Goal: Use online tool/utility: Utilize a website feature to perform a specific function

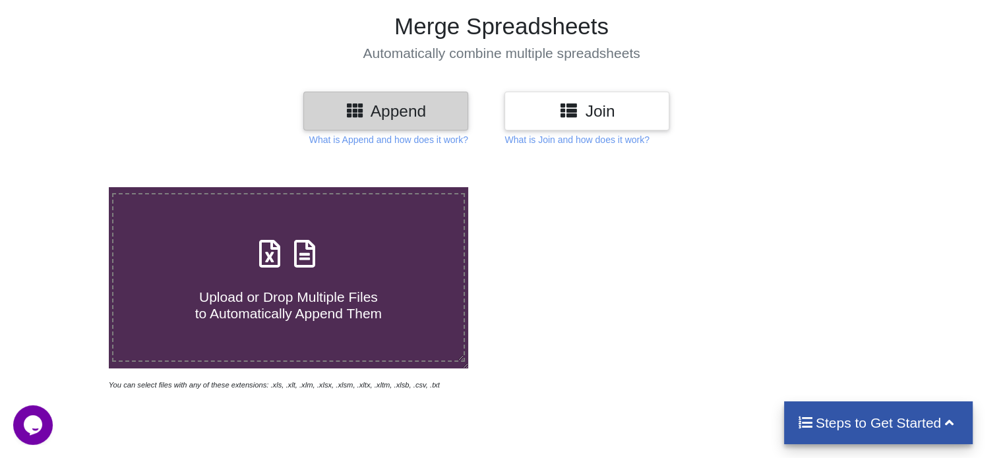
scroll to position [66, 0]
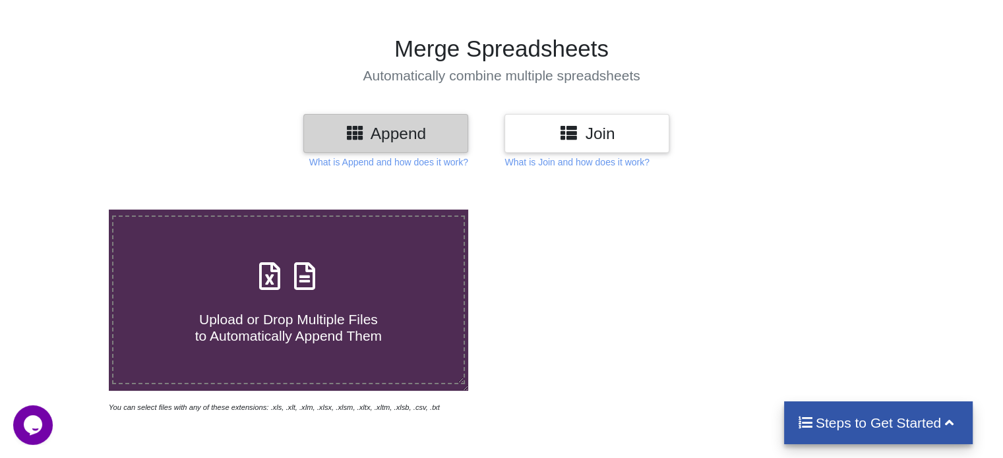
click at [274, 278] on icon at bounding box center [269, 270] width 33 height 28
click at [69, 210] on input "Upload or Drop Multiple Files to Automatically Append Them" at bounding box center [69, 210] width 0 height 0
type input "C:\fakepath\Bill Details [DATE].xlsx"
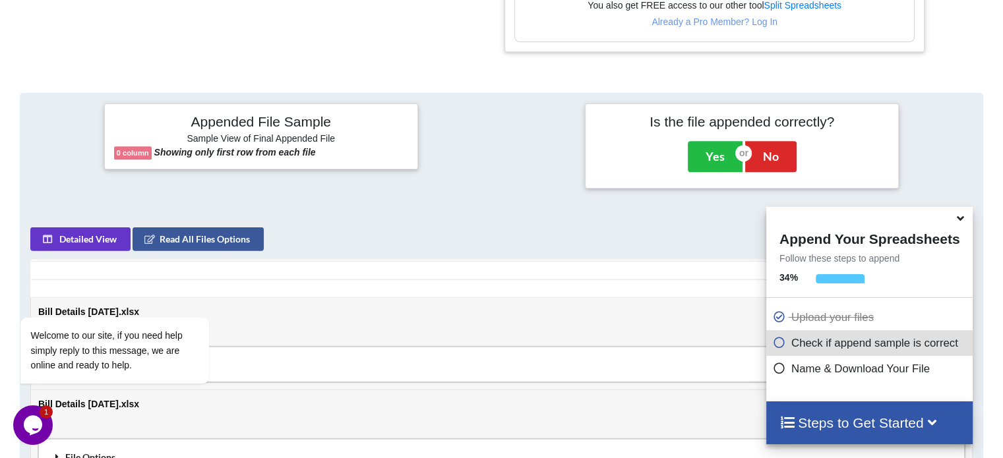
scroll to position [493, 0]
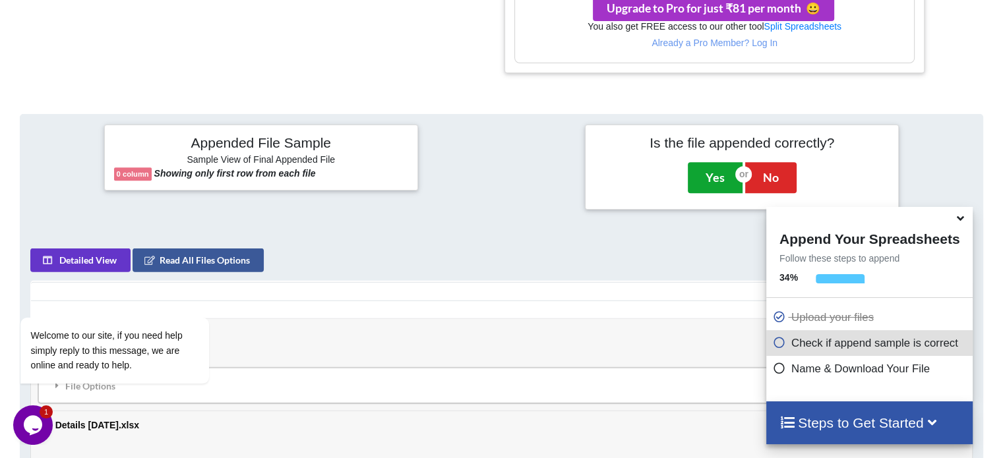
click at [703, 174] on button "Yes" at bounding box center [715, 177] width 55 height 30
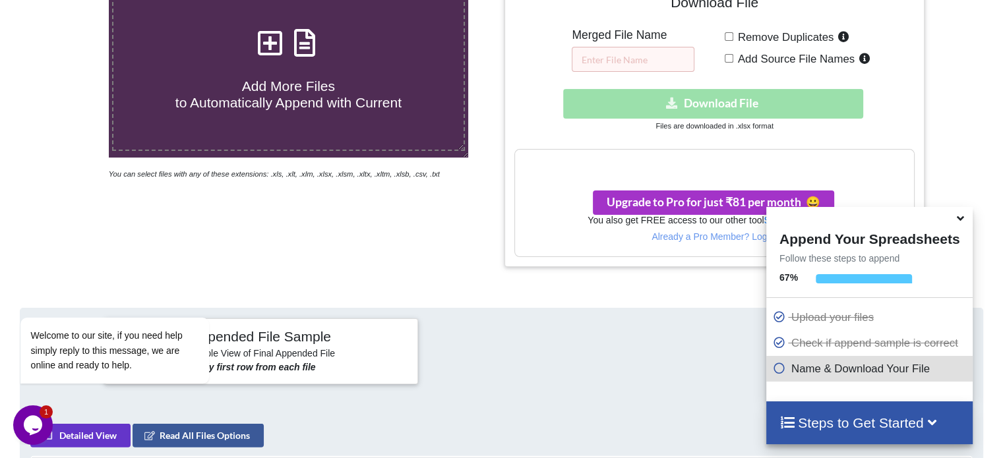
scroll to position [341, 0]
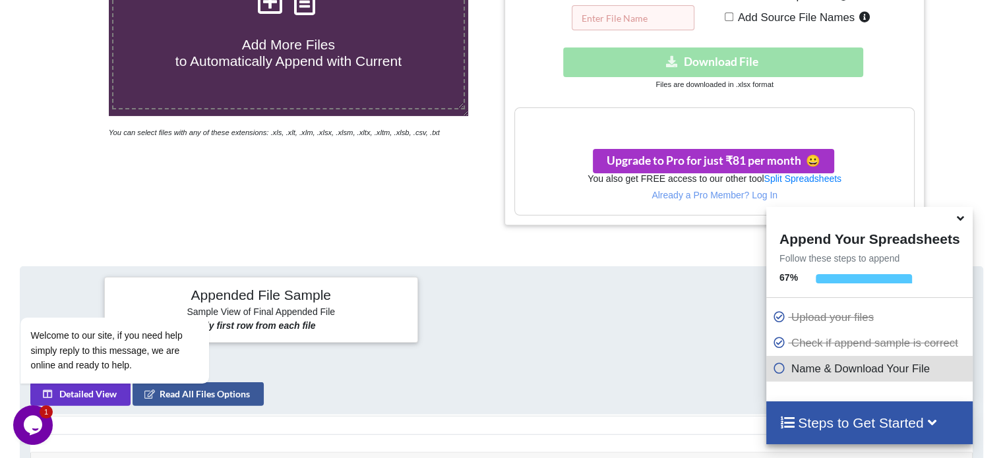
click at [633, 18] on input "text" at bounding box center [633, 17] width 123 height 25
type input "122"
click at [733, 53] on div "Download hidden Download File" at bounding box center [714, 62] width 400 height 30
click at [739, 15] on span "Add Source File Names" at bounding box center [793, 17] width 121 height 13
click at [733, 15] on input "Add Source File Names" at bounding box center [729, 17] width 9 height 9
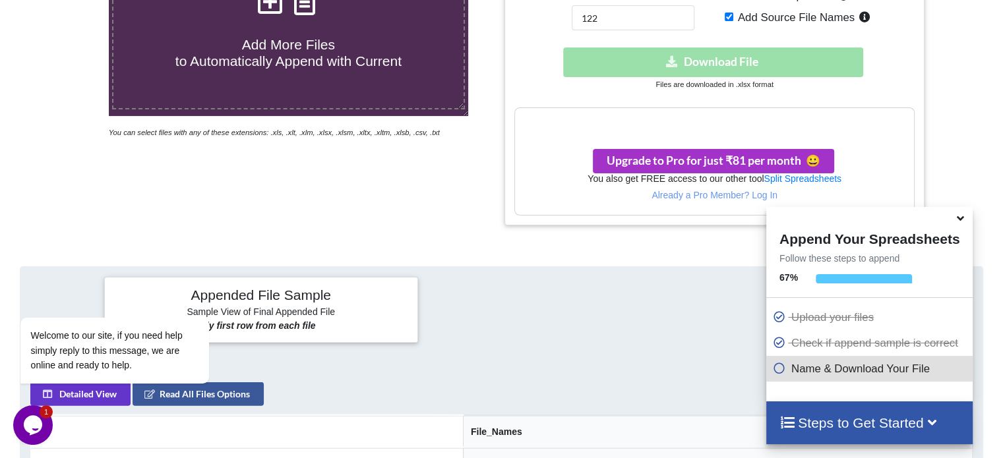
click at [739, 19] on span "Add Source File Names" at bounding box center [793, 17] width 121 height 13
click at [733, 19] on input "Add Source File Names" at bounding box center [729, 17] width 9 height 9
checkbox input "false"
click at [703, 115] on h3 "Your files are more than 1 MB" at bounding box center [714, 122] width 398 height 15
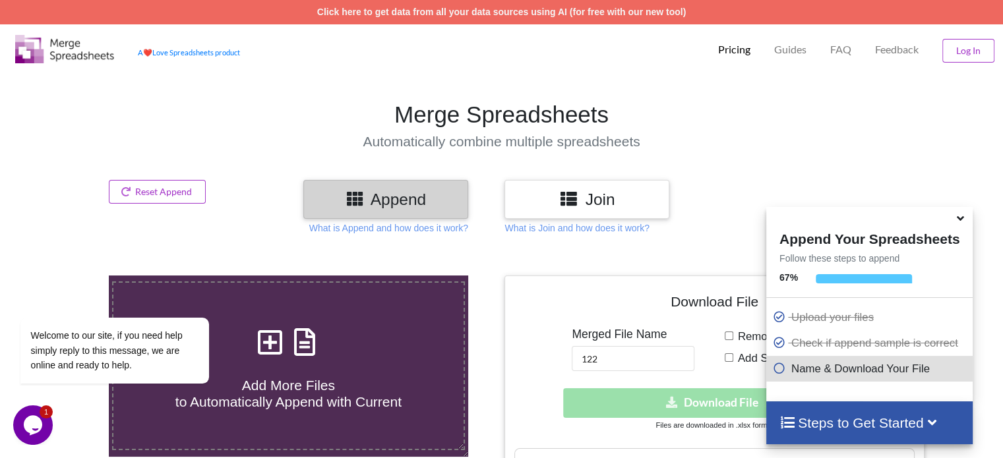
scroll to position [0, 0]
